Goal: Transaction & Acquisition: Register for event/course

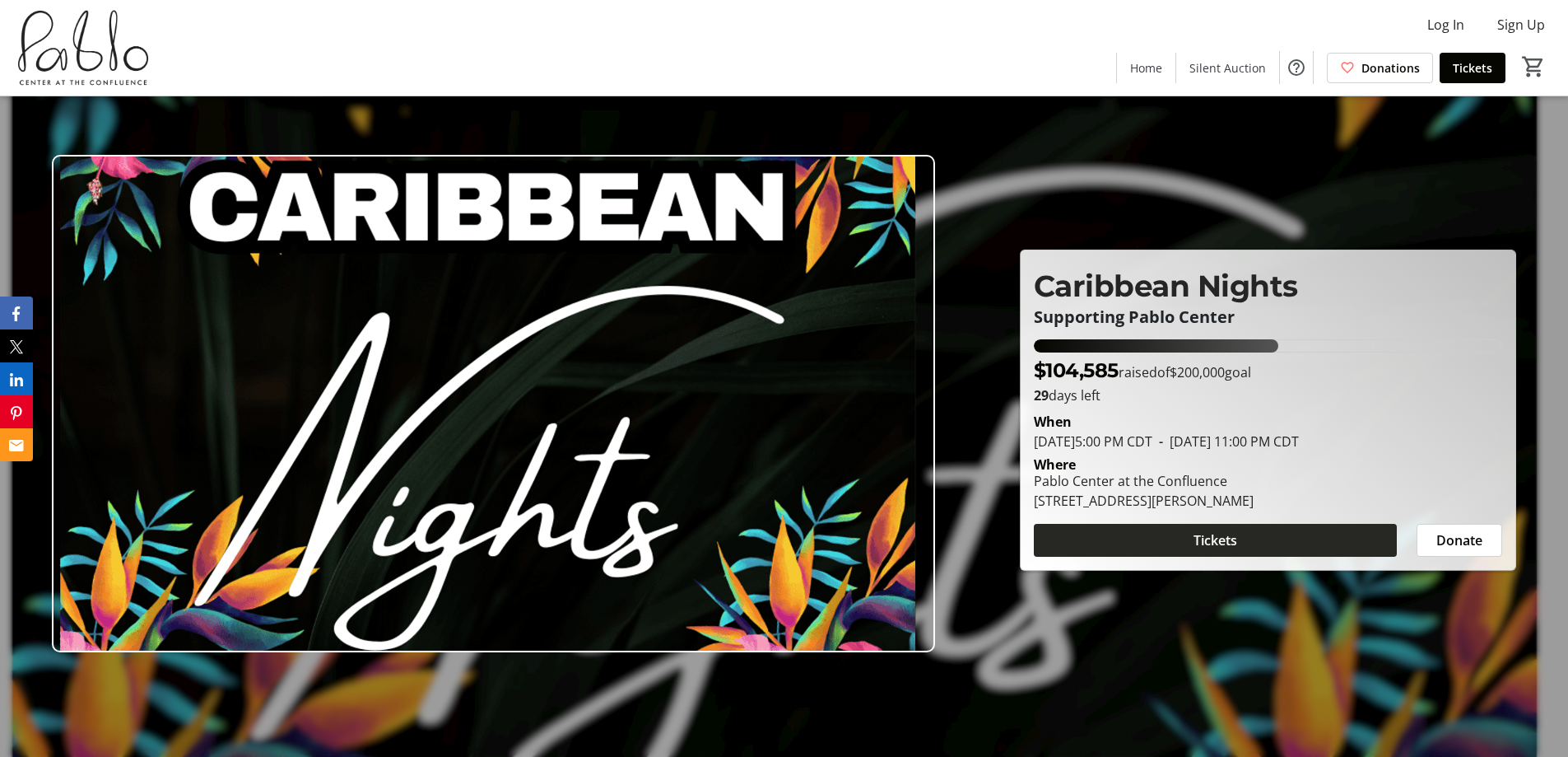
click at [783, 384] on span "Tickets" at bounding box center [1216, 540] width 43 height 20
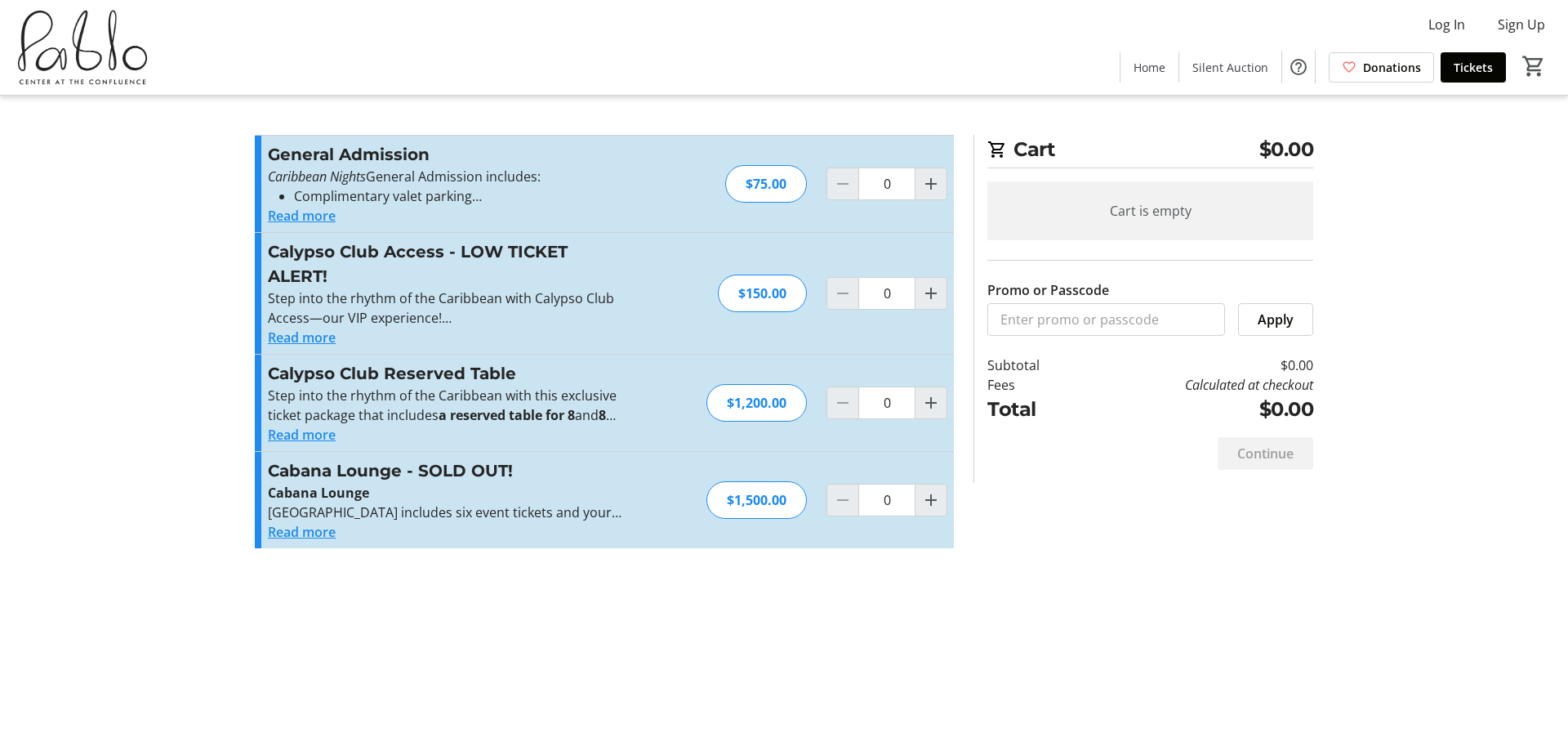
click at [298, 225] on button "Read more" at bounding box center [301, 215] width 68 height 20
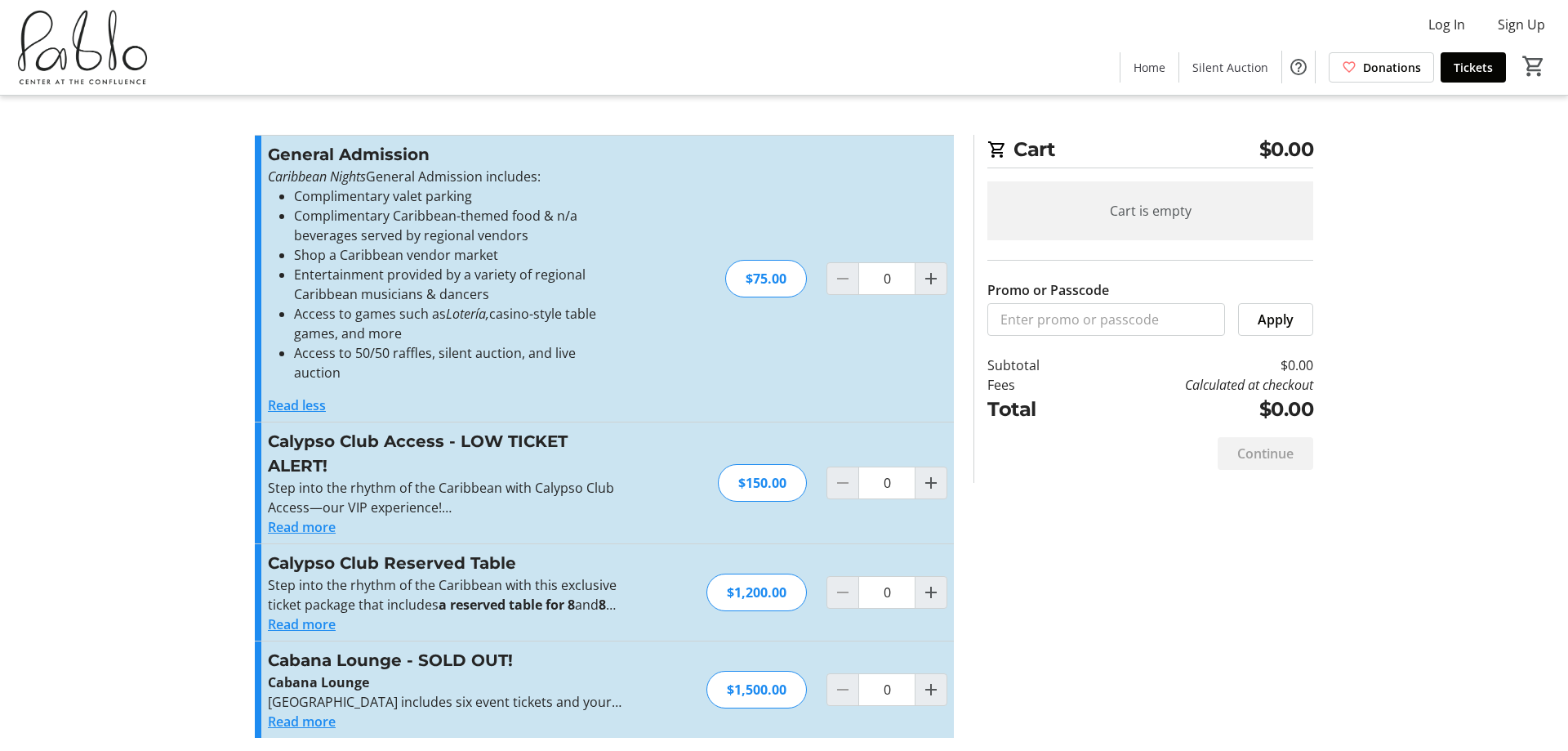
click at [313, 381] on button "Read more" at bounding box center [301, 527] width 68 height 20
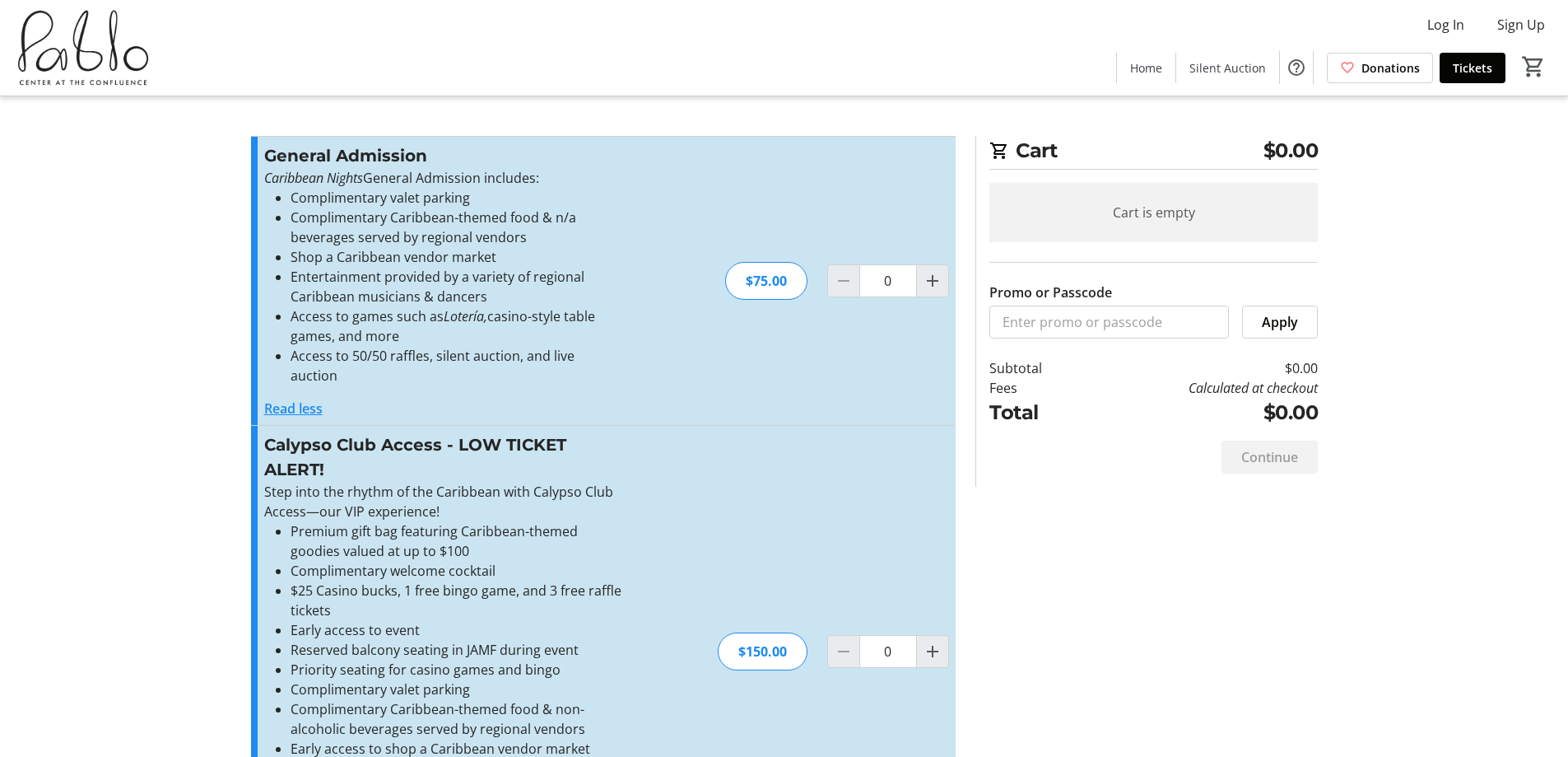
scroll to position [247, 0]
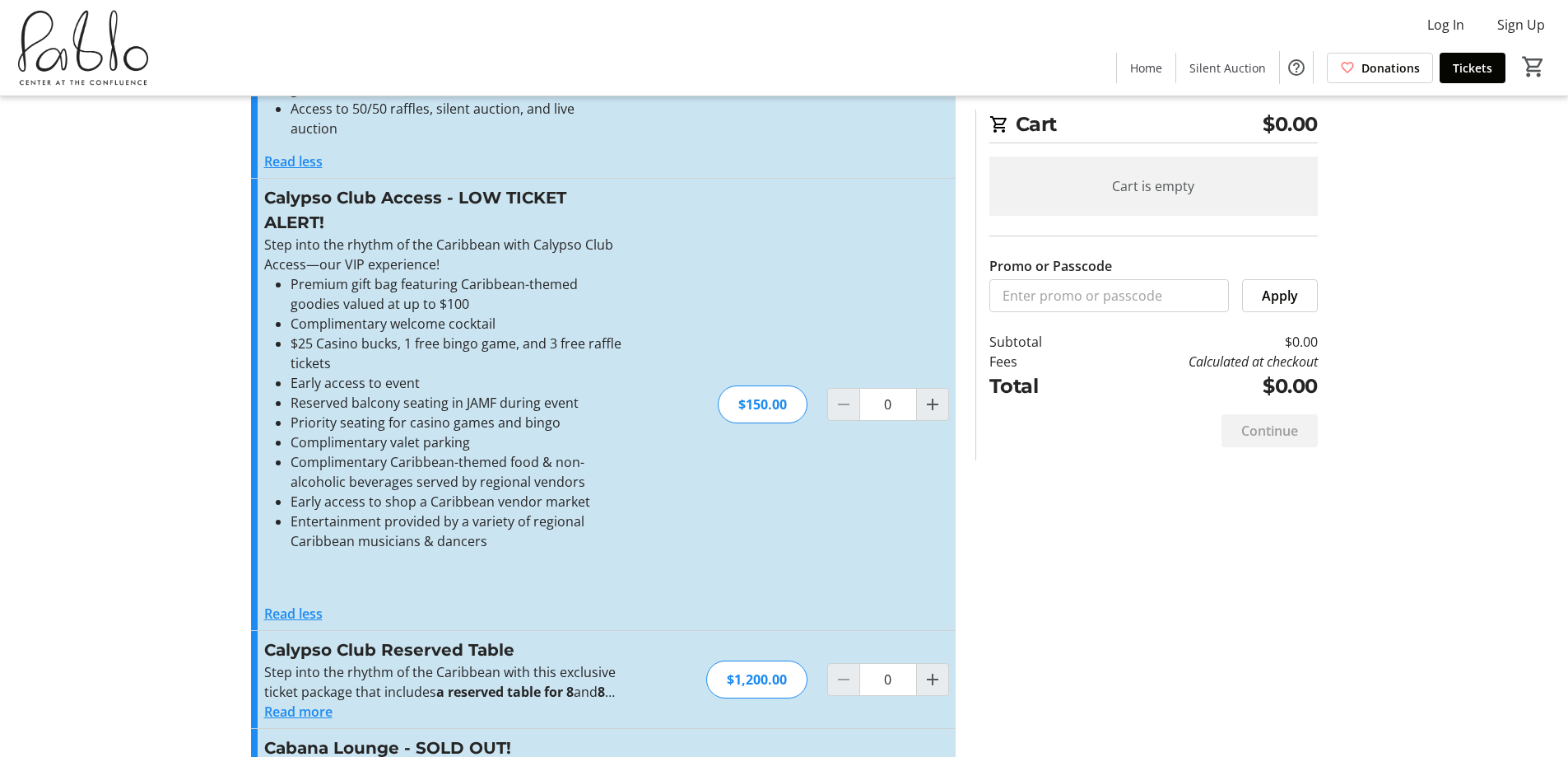
drag, startPoint x: 338, startPoint y: 367, endPoint x: 311, endPoint y: 369, distance: 27.1
click at [311, 373] on li "Early access to event" at bounding box center [457, 383] width 333 height 20
